Goal: Transaction & Acquisition: Purchase product/service

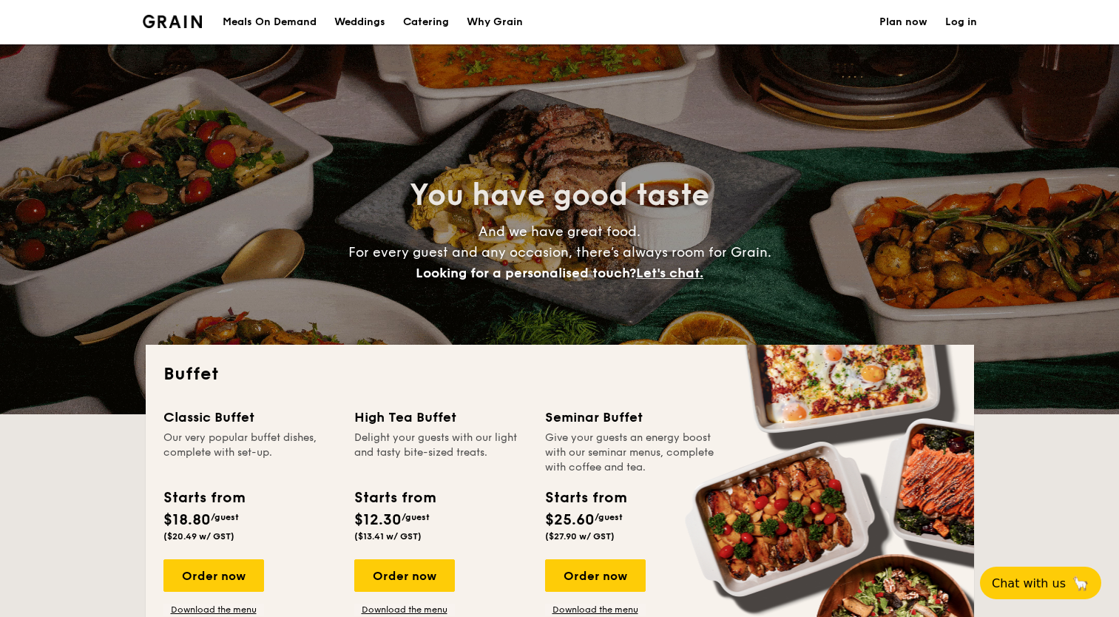
select select
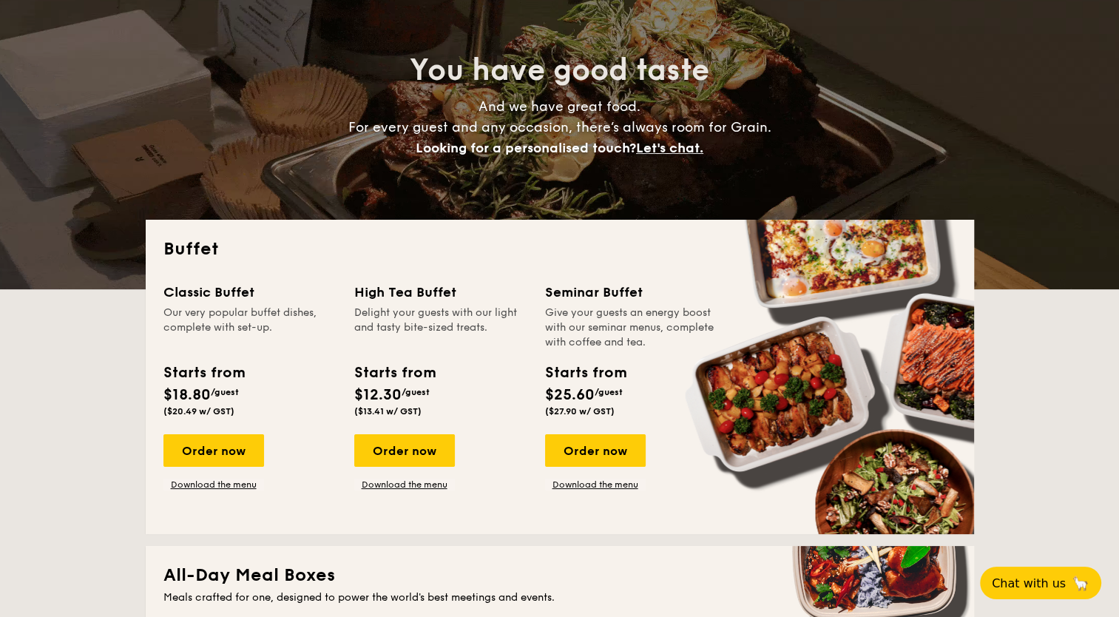
scroll to position [148, 0]
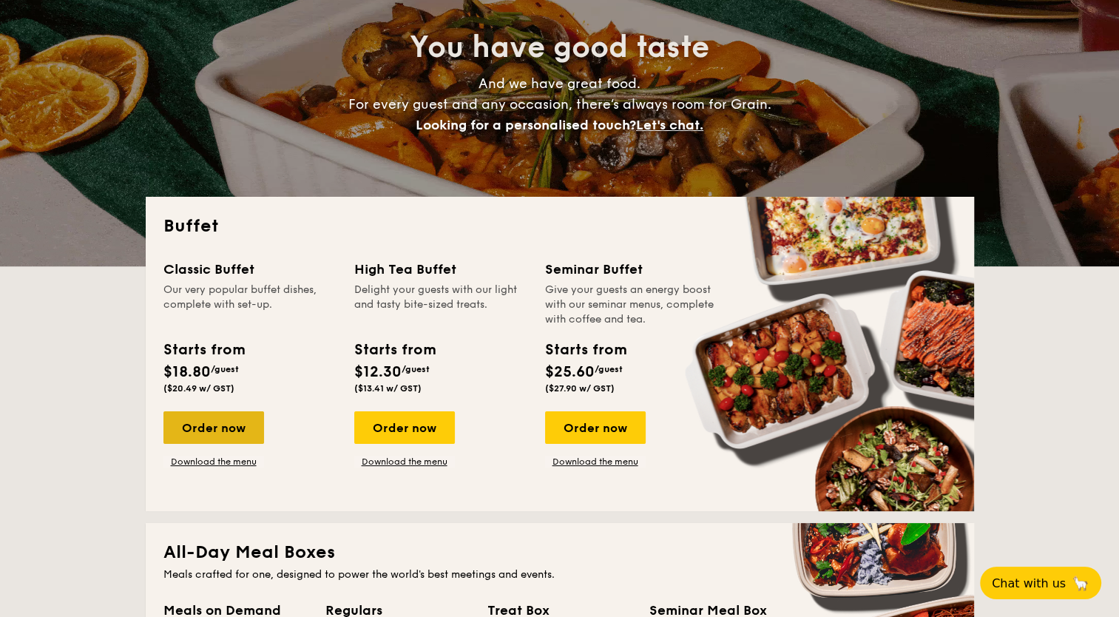
click at [231, 431] on div "Order now" at bounding box center [213, 427] width 101 height 33
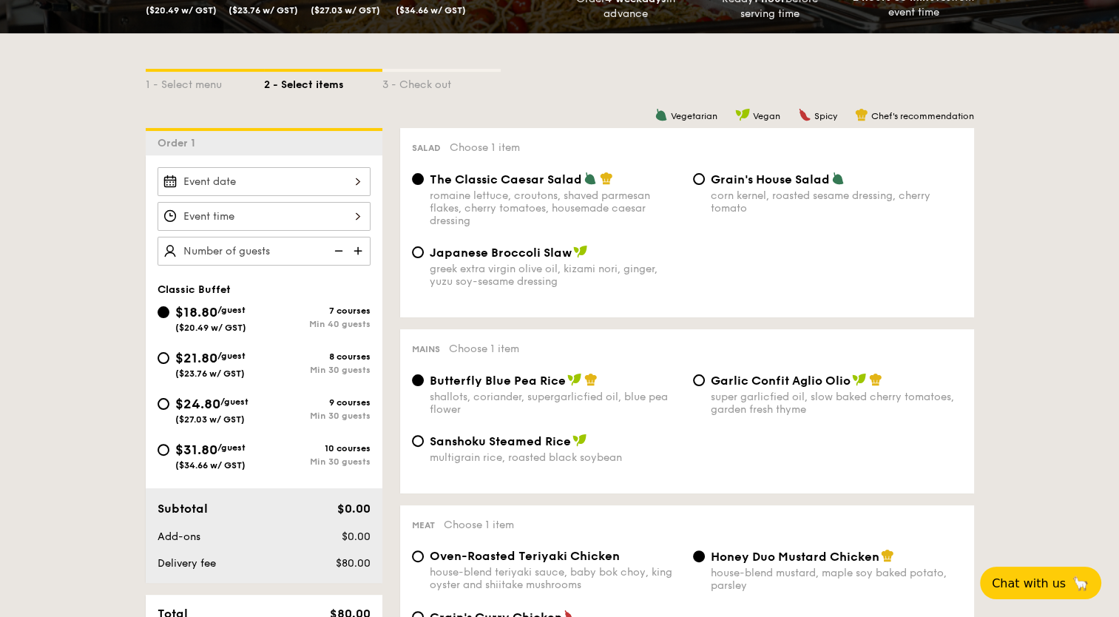
scroll to position [370, 0]
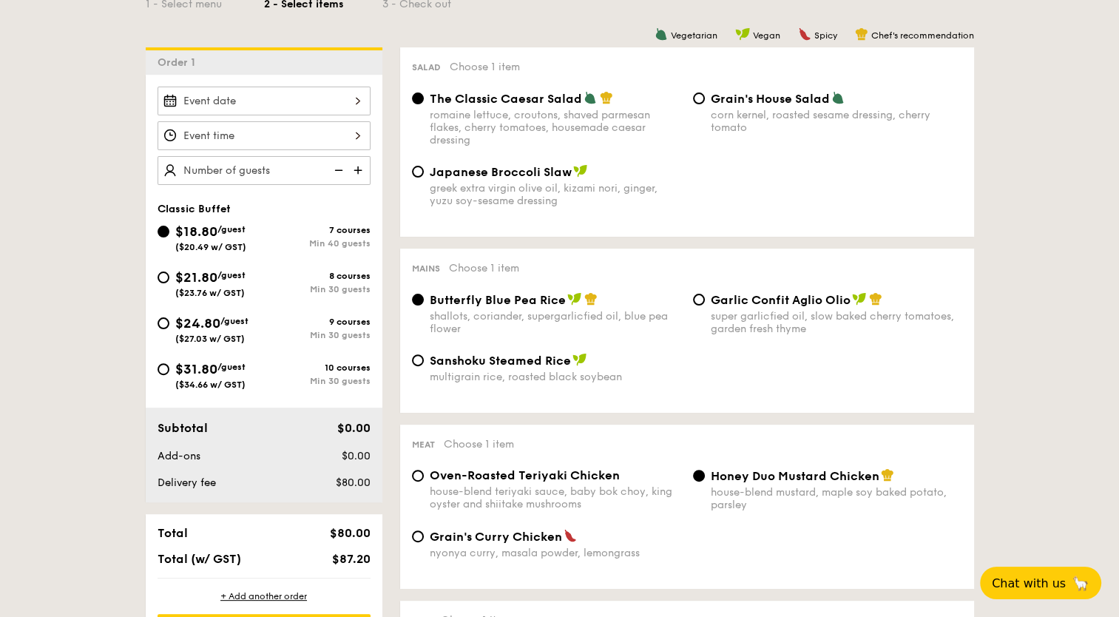
select select
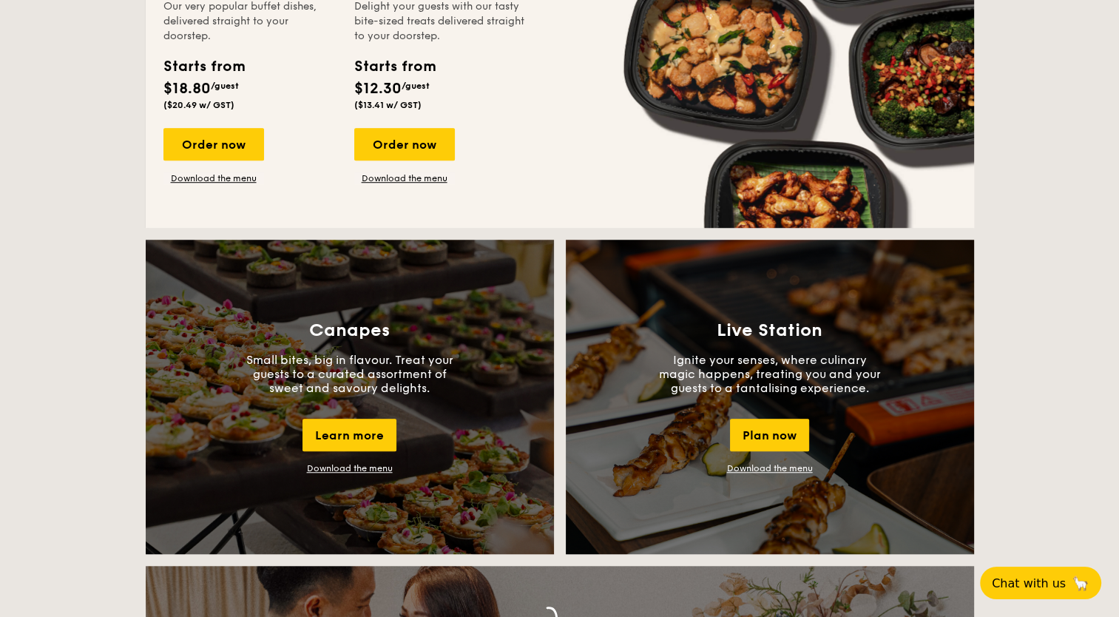
scroll to position [961, 0]
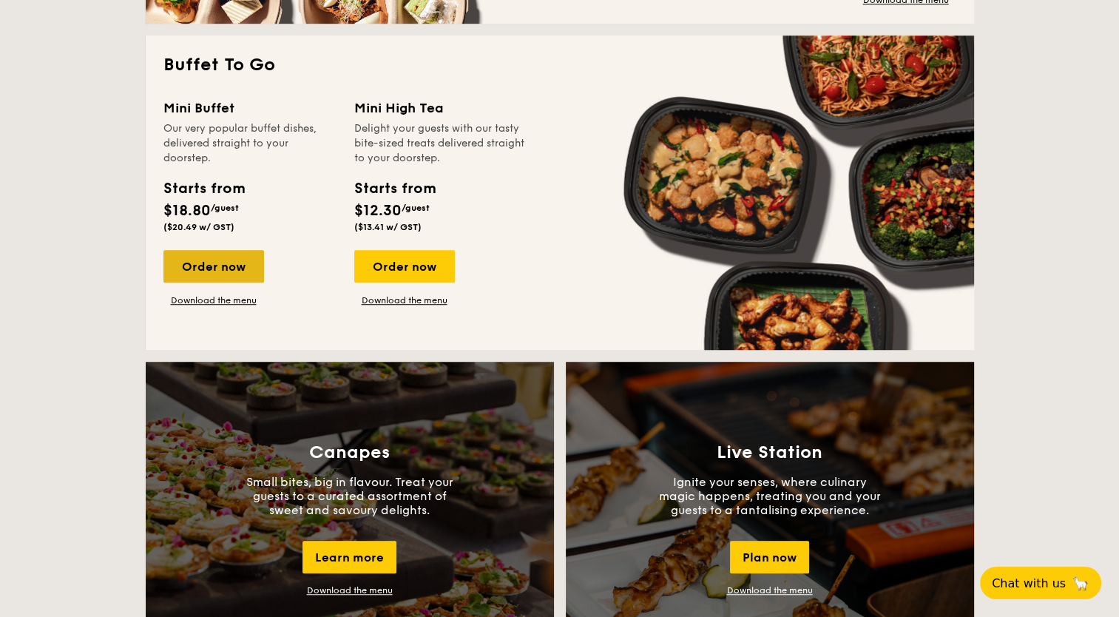
click at [220, 256] on div "Order now" at bounding box center [213, 266] width 101 height 33
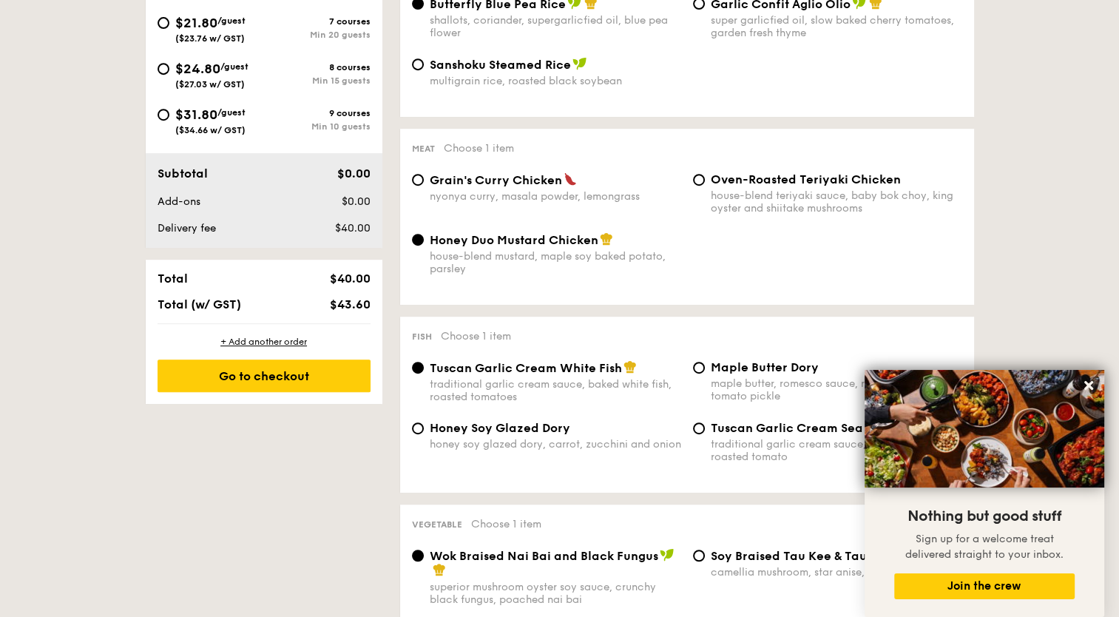
scroll to position [222, 0]
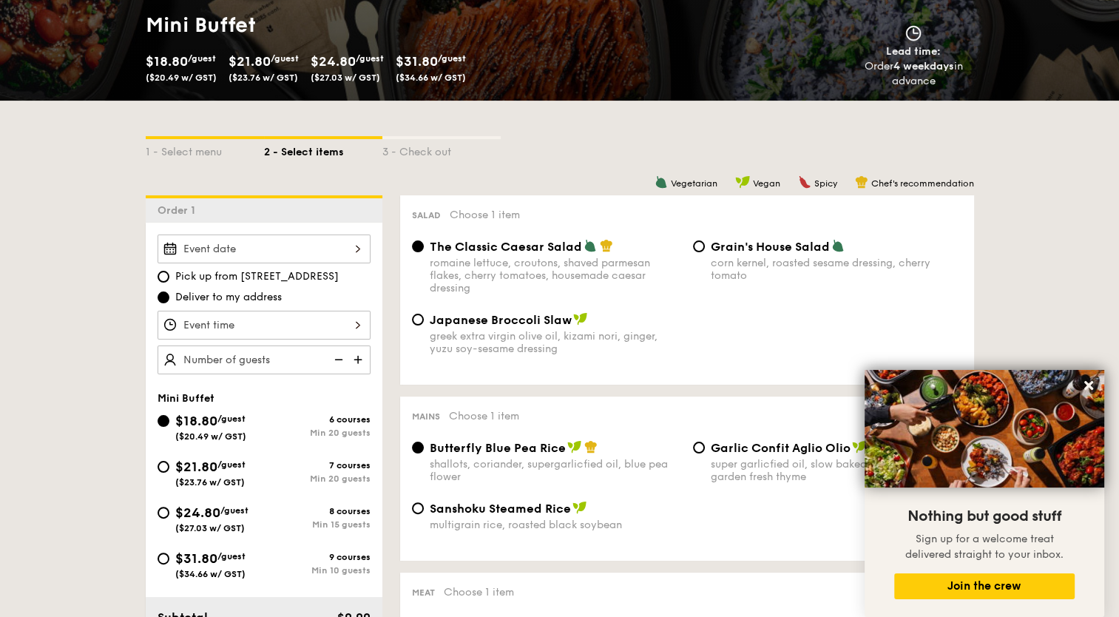
click at [334, 354] on img at bounding box center [337, 359] width 22 height 28
type input "20 guests"
click at [339, 352] on img at bounding box center [337, 359] width 22 height 28
click at [339, 353] on img at bounding box center [337, 359] width 22 height 28
click at [339, 356] on img at bounding box center [337, 359] width 22 height 28
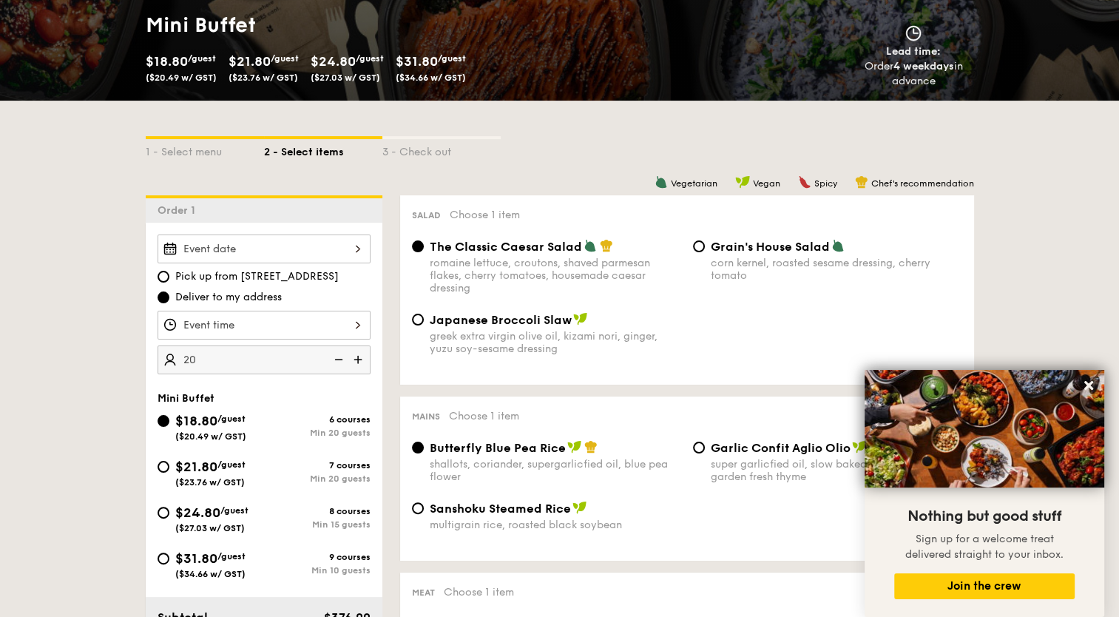
click at [339, 356] on img at bounding box center [337, 359] width 22 height 28
click at [339, 357] on img at bounding box center [337, 359] width 22 height 28
click at [344, 363] on img at bounding box center [337, 359] width 22 height 28
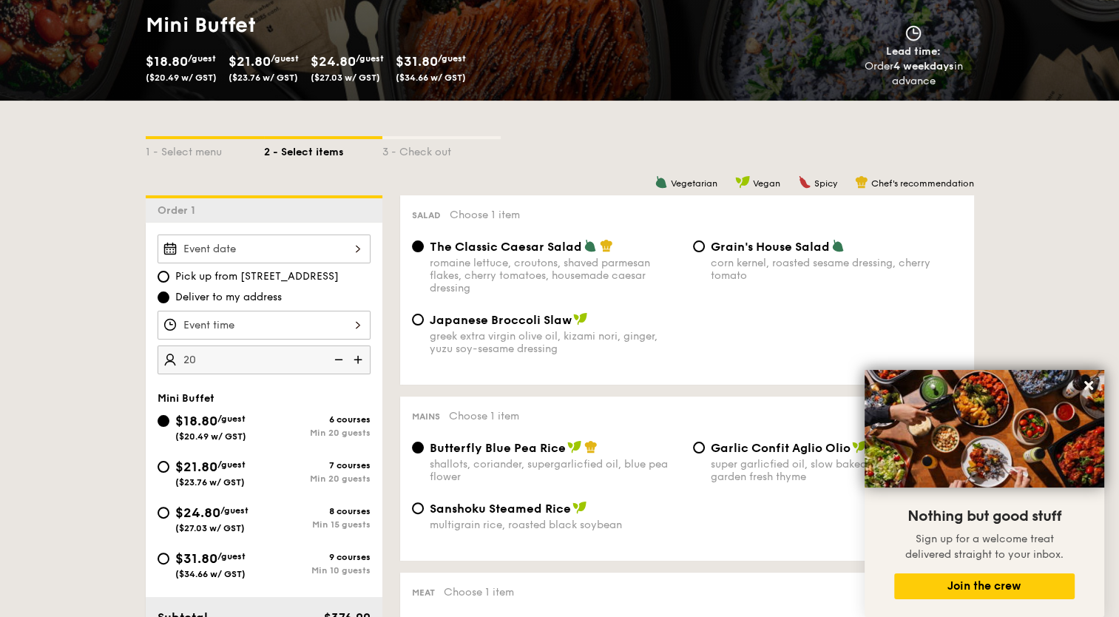
click at [344, 362] on img at bounding box center [337, 359] width 22 height 28
click at [287, 520] on div "Min 15 guests" at bounding box center [317, 524] width 106 height 10
click at [169, 518] on input "$24.80 /guest ($27.03 w/ GST) 8 courses Min 15 guests" at bounding box center [163, 512] width 12 height 12
radio input "true"
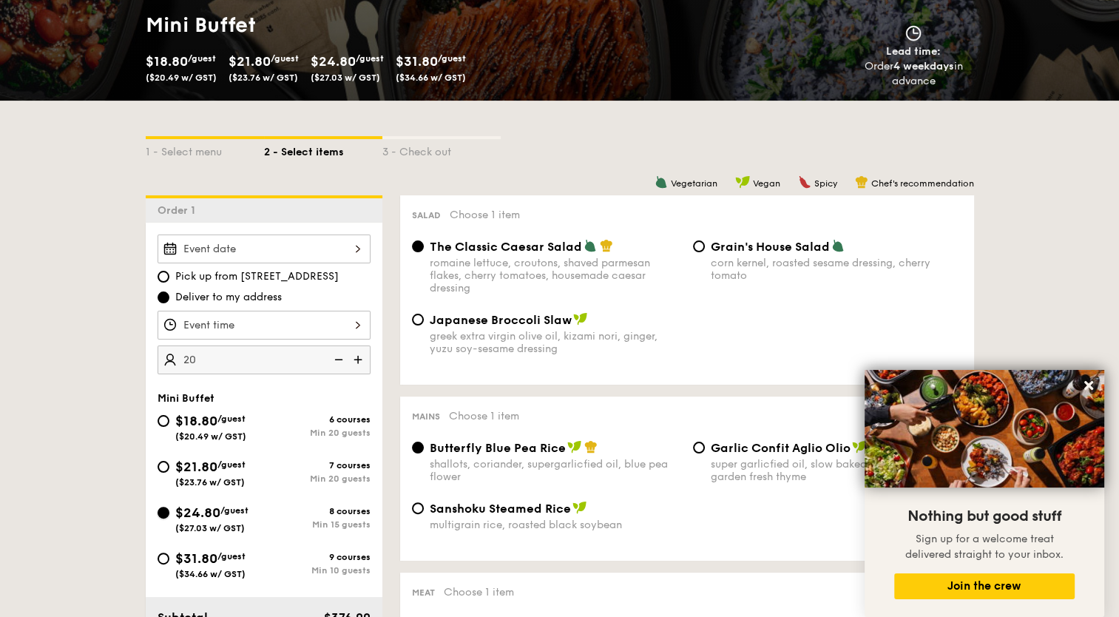
radio input "true"
radio input "false"
radio input "true"
